Goal: Task Accomplishment & Management: Manage account settings

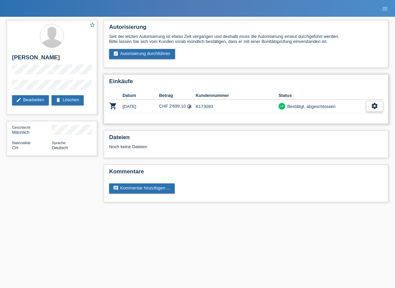
click at [375, 106] on icon "settings" at bounding box center [374, 105] width 7 height 7
click at [376, 107] on icon "settings" at bounding box center [374, 105] width 7 height 7
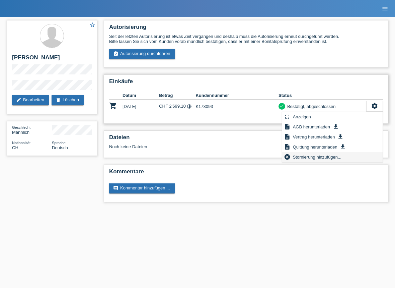
click at [339, 160] on span "Stornierung hinzufügen..." at bounding box center [317, 157] width 51 height 8
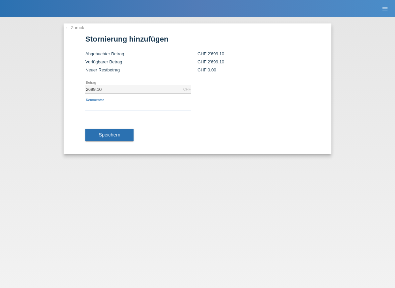
click at [122, 109] on input "text" at bounding box center [137, 106] width 105 height 8
type input "t"
click at [106, 91] on input "2699.10" at bounding box center [137, 89] width 105 height 8
click at [91, 88] on input "2699.10" at bounding box center [137, 89] width 105 height 8
click at [93, 88] on input "2699.10" at bounding box center [137, 89] width 105 height 8
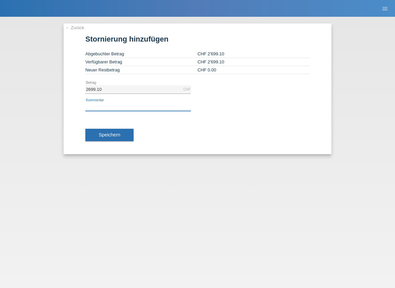
click at [98, 104] on input "text" at bounding box center [137, 106] width 105 height 8
type input "tippfehler bei Zahlung 2669.1 anstatt 2699.1"
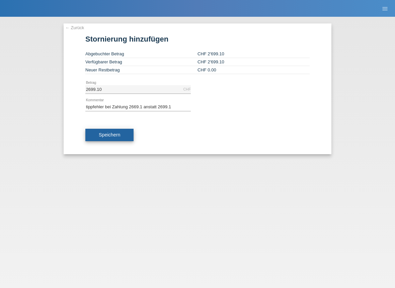
click at [102, 134] on span "Speichern" at bounding box center [109, 134] width 21 height 5
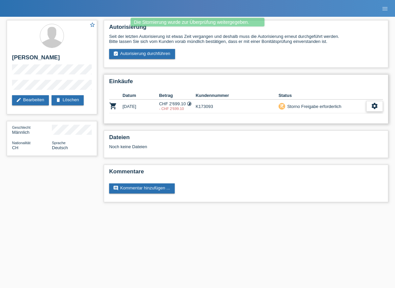
click at [379, 111] on div "settings" at bounding box center [374, 106] width 17 height 11
click at [359, 87] on h2 "Einkäufe" at bounding box center [246, 83] width 274 height 10
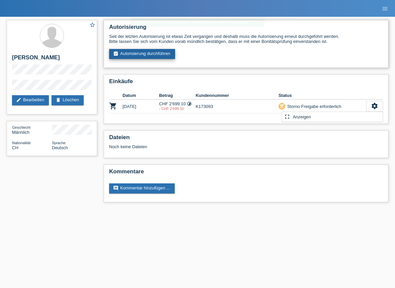
click at [146, 56] on link "assignment_turned_in Autorisierung durchführen" at bounding box center [142, 54] width 66 height 10
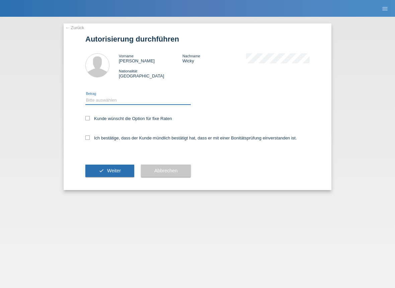
click at [108, 97] on select "Bitte auswählen CHF 1.00 - CHF 499.00 CHF 500.00 - CHF 1'999.00 CHF 2'000.00 - …" at bounding box center [137, 100] width 105 height 8
select select "3"
click at [85, 96] on select "Bitte auswählen CHF 1.00 - CHF 499.00 CHF 500.00 - CHF 1'999.00 CHF 2'000.00 - …" at bounding box center [137, 100] width 105 height 8
click at [99, 121] on div "Kunde wünscht die Option für fixe Raten" at bounding box center [197, 118] width 224 height 19
click at [88, 120] on label "Kunde wünscht die Option für fixe Raten" at bounding box center [128, 118] width 87 height 5
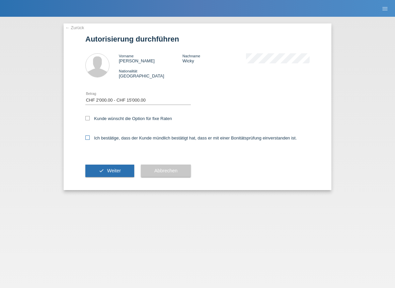
click at [88, 139] on icon at bounding box center [87, 137] width 4 height 4
click at [88, 139] on input "Ich bestätige, dass der Kunde mündlich bestätigt hat, dass er mit einer Bonität…" at bounding box center [87, 137] width 4 height 4
checkbox input "true"
click at [88, 116] on icon at bounding box center [87, 118] width 4 height 4
click at [88, 116] on input "Kunde wünscht die Option für fixe Raten" at bounding box center [87, 118] width 4 height 4
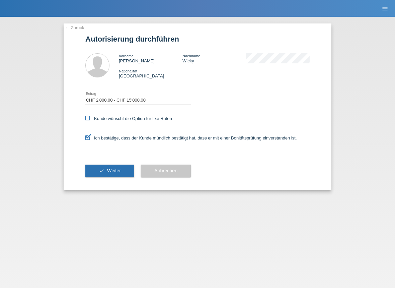
checkbox input "true"
click at [111, 172] on span "Weiter" at bounding box center [114, 170] width 14 height 5
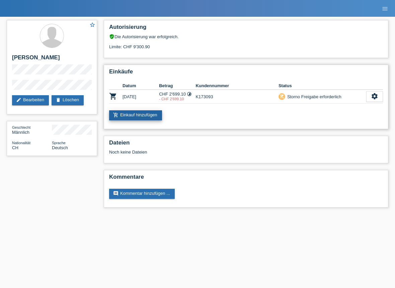
click at [149, 116] on link "add_shopping_cart Einkauf hinzufügen" at bounding box center [135, 115] width 53 height 10
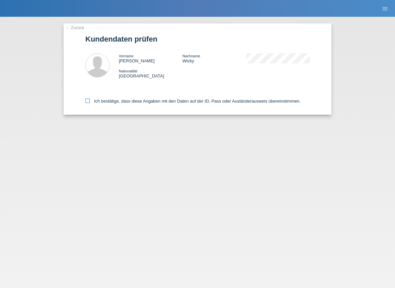
click at [90, 100] on label "Ich bestätige, dass diese Angaben mit den Daten auf der ID, Pass oder Ausländer…" at bounding box center [192, 100] width 215 height 5
click at [90, 100] on input "Ich bestätige, dass diese Angaben mit den Daten auf der ID, Pass oder Ausländer…" at bounding box center [87, 100] width 4 height 4
checkbox input "true"
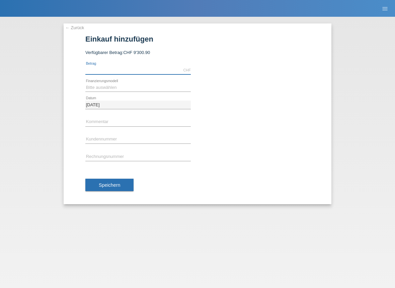
click at [100, 70] on input "text" at bounding box center [137, 70] width 105 height 8
type input "2669.10"
click at [103, 85] on select "Bitte auswählen Fixe Raten Kauf auf Rechnung mit Teilzahlungsoption" at bounding box center [137, 87] width 105 height 8
select select "77"
click at [85, 83] on select "Bitte auswählen Fixe Raten Kauf auf Rechnung mit Teilzahlungsoption" at bounding box center [137, 87] width 105 height 8
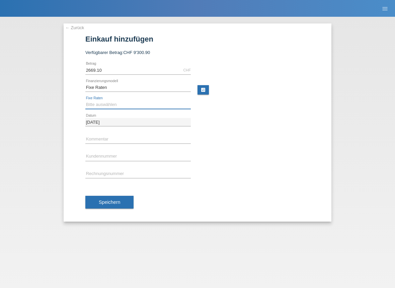
click at [101, 106] on select "Bitte auswählen 4 Raten 5 Raten 6 Raten 7 Raten 8 Raten 9 Raten 10 Raten 11 Rat…" at bounding box center [137, 104] width 105 height 8
select select "172"
click at [85, 100] on select "Bitte auswählen 4 Raten 5 Raten 6 Raten 7 Raten 8 Raten 9 Raten 10 Raten 11 Rat…" at bounding box center [137, 104] width 105 height 8
click at [102, 133] on div "error Kommentar" at bounding box center [137, 139] width 105 height 17
click at [102, 138] on input "text" at bounding box center [137, 139] width 105 height 8
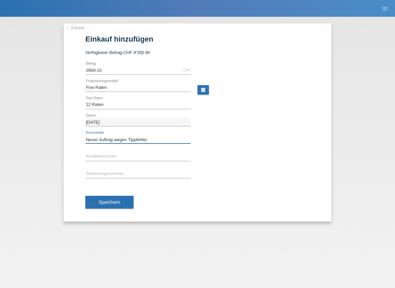
type input "Neuer Auftrag wegen Tippfehler"
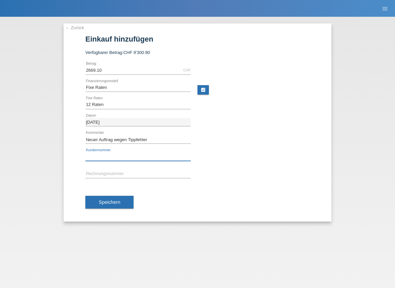
click at [125, 156] on input "text" at bounding box center [137, 156] width 105 height 8
type input "K173093"
click at [124, 176] on input "text" at bounding box center [137, 174] width 105 height 8
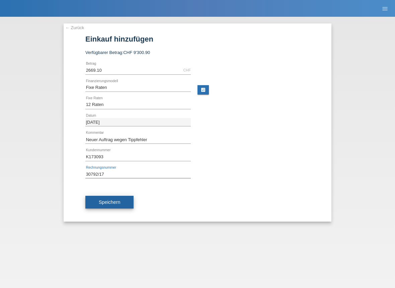
type input "30792/17"
click at [103, 197] on button "Speichern" at bounding box center [109, 202] width 48 height 13
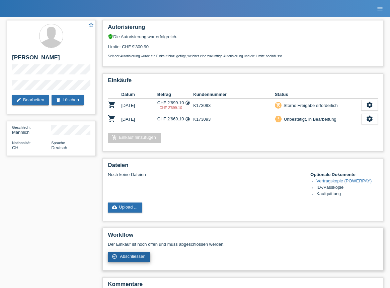
click at [127, 257] on span "Abschliessen" at bounding box center [133, 255] width 26 height 5
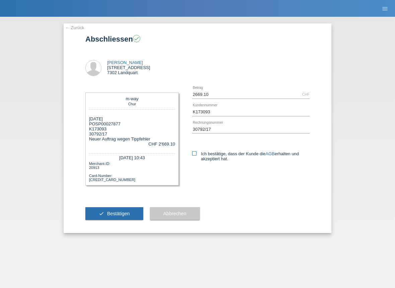
click at [195, 155] on icon at bounding box center [194, 153] width 4 height 4
click at [195, 155] on input "Ich bestätige, dass der Kunde die AGB erhalten und akzeptiert hat." at bounding box center [194, 153] width 4 height 4
checkbox input "true"
click at [133, 216] on button "check Bestätigen" at bounding box center [114, 213] width 58 height 13
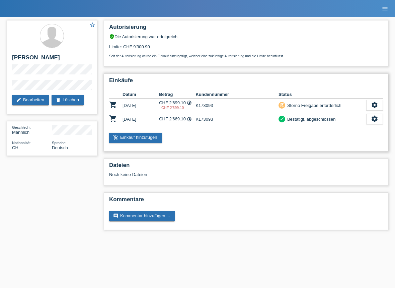
drag, startPoint x: 8, startPoint y: 20, endPoint x: 199, endPoint y: 141, distance: 225.3
click at [199, 141] on div "star_border [PERSON_NAME] edit Bearbeiten delete Löschen Geschlecht Männlich Na…" at bounding box center [197, 127] width 388 height 220
drag, startPoint x: 199, startPoint y: 141, endPoint x: 196, endPoint y: 158, distance: 17.9
click at [196, 158] on div "Dateien Noch keine Dateien" at bounding box center [246, 171] width 285 height 27
click at [53, 236] on html "POS — MF Group Kund*innen Einkäufe E-Mail Support Cristian Wicky close menu" at bounding box center [197, 118] width 395 height 236
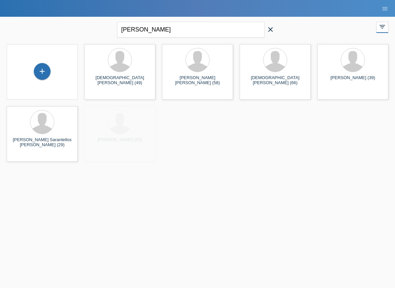
click at [269, 29] on icon "close" at bounding box center [271, 29] width 8 height 8
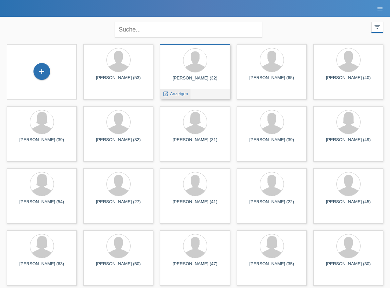
click at [175, 96] on span "Anzeigen" at bounding box center [179, 93] width 18 height 5
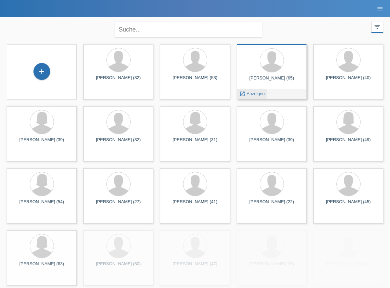
click at [265, 93] on span "Anzeigen" at bounding box center [256, 93] width 18 height 5
